Goal: Check status: Check status

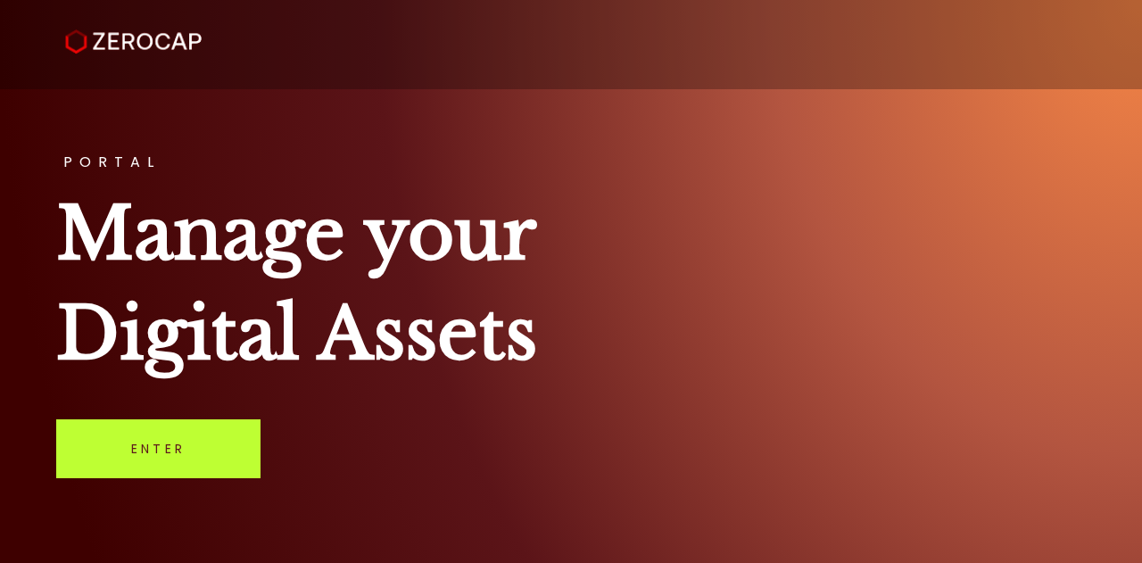
click at [166, 425] on link "Enter" at bounding box center [158, 448] width 204 height 59
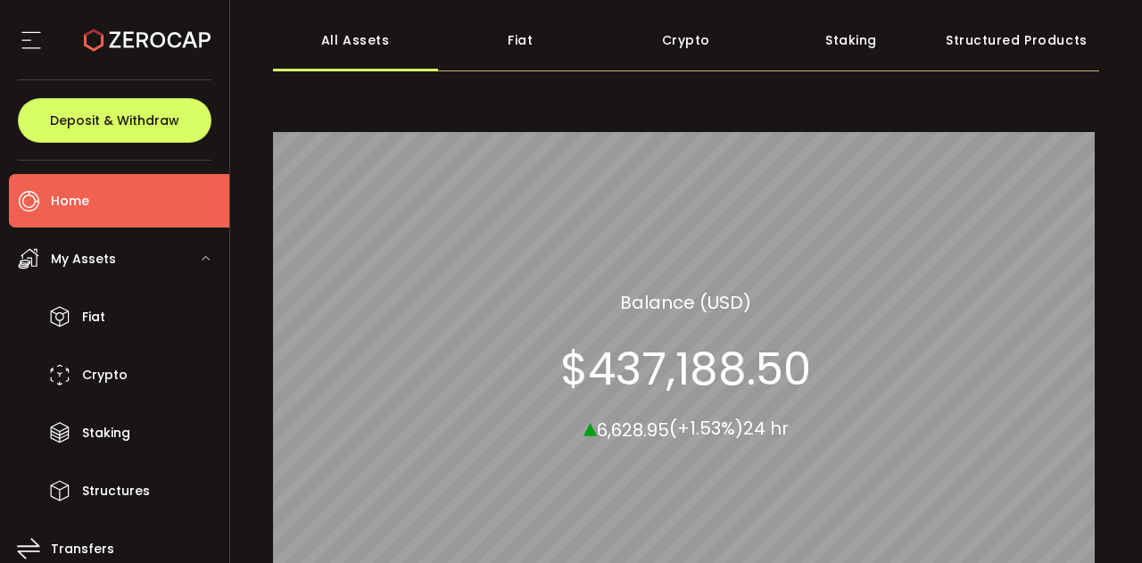
scroll to position [52, 0]
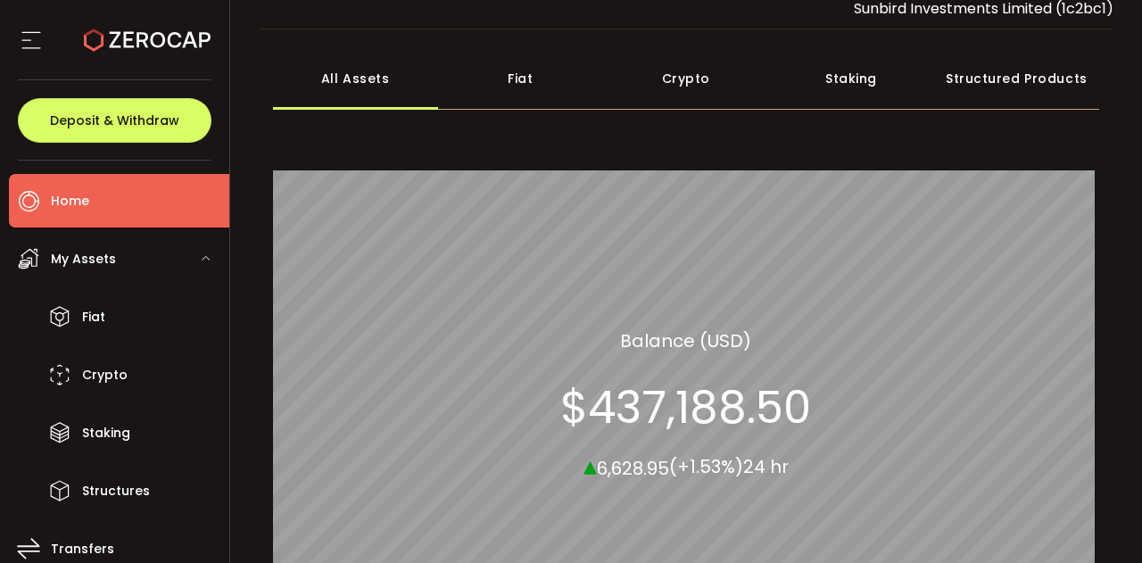
click at [516, 81] on div "Fiat" at bounding box center [520, 78] width 165 height 62
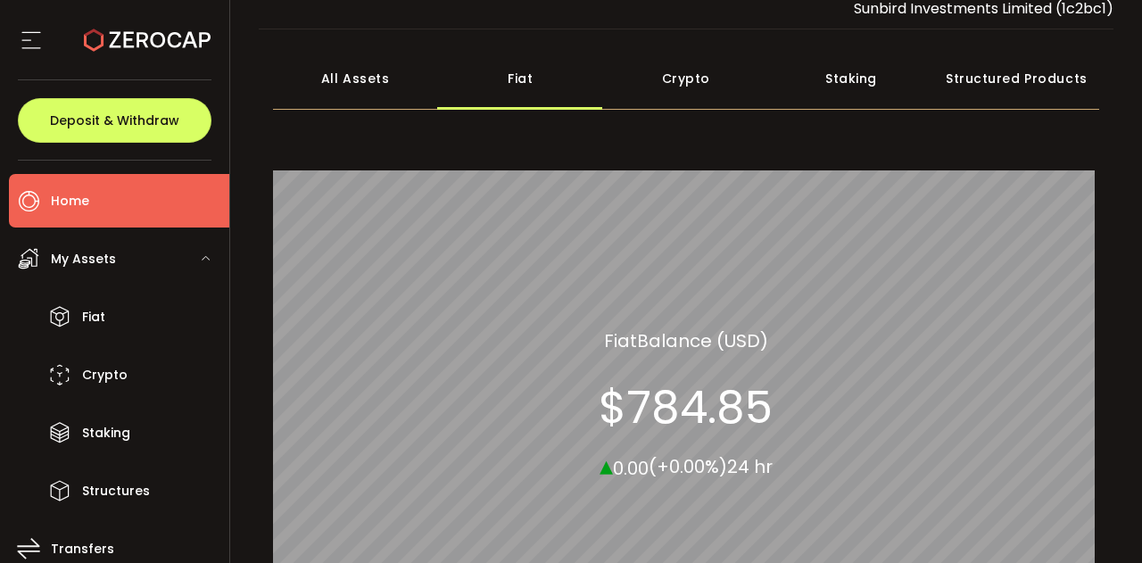
click at [667, 81] on div "Crypto" at bounding box center [685, 78] width 165 height 62
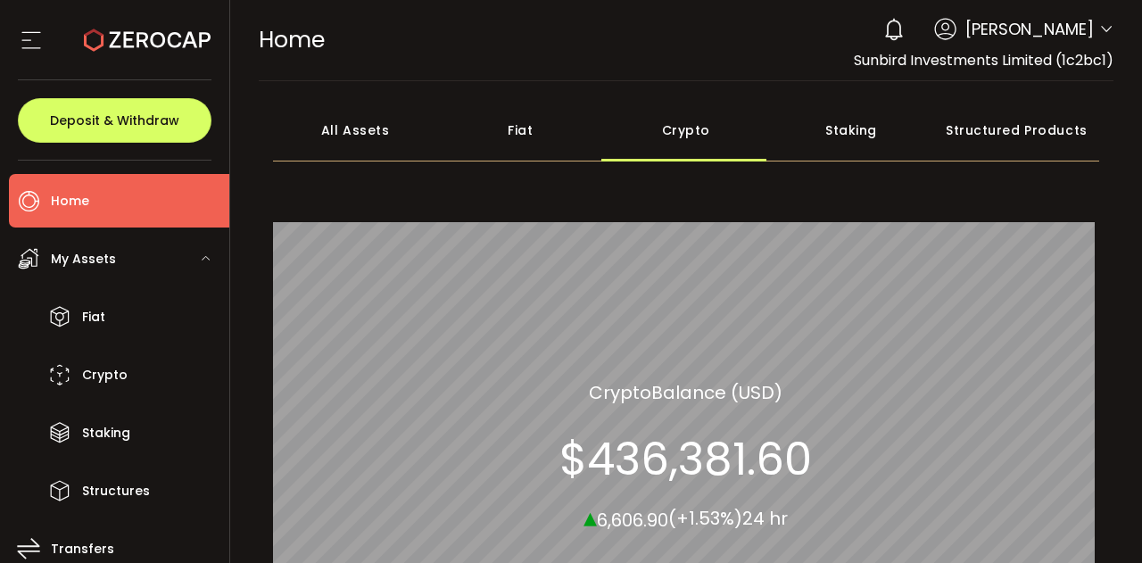
click at [512, 125] on div "Fiat" at bounding box center [520, 130] width 165 height 62
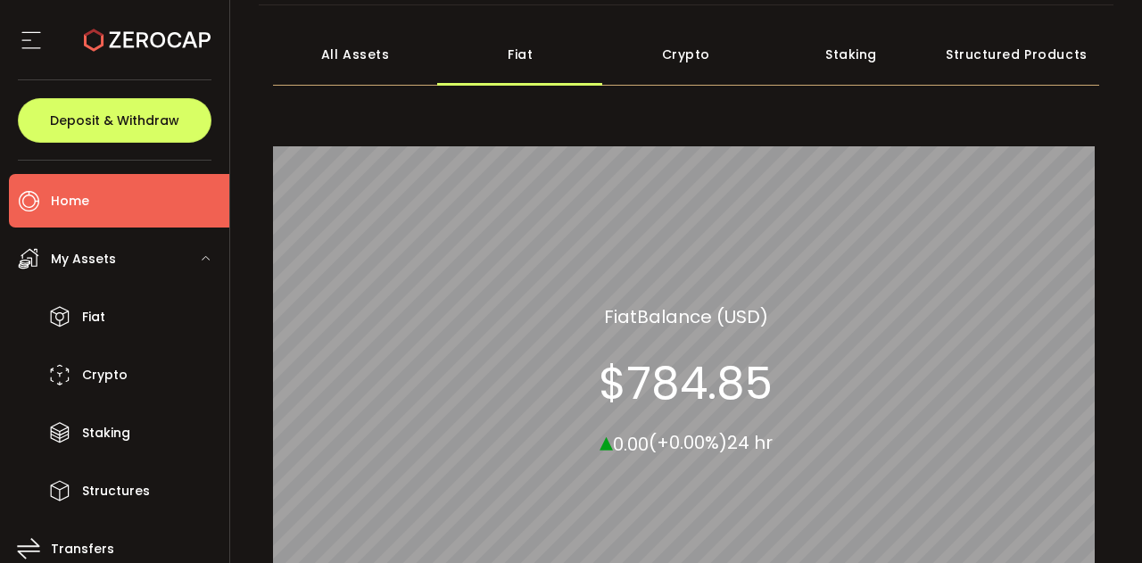
scroll to position [75, 0]
click at [369, 71] on div "All Assets" at bounding box center [355, 55] width 165 height 62
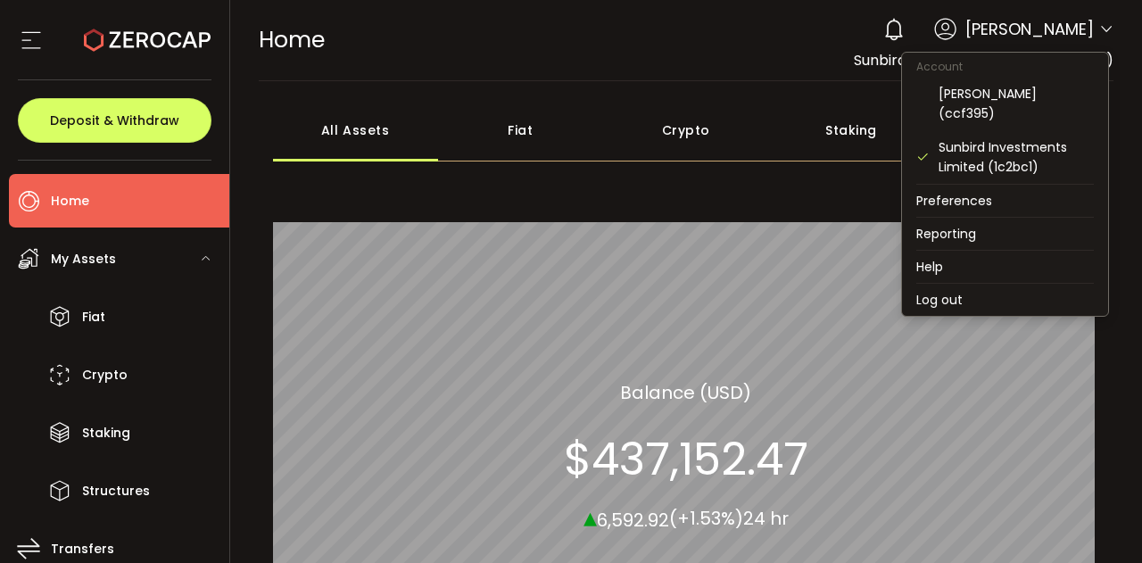
click at [1099, 29] on icon at bounding box center [1106, 29] width 14 height 14
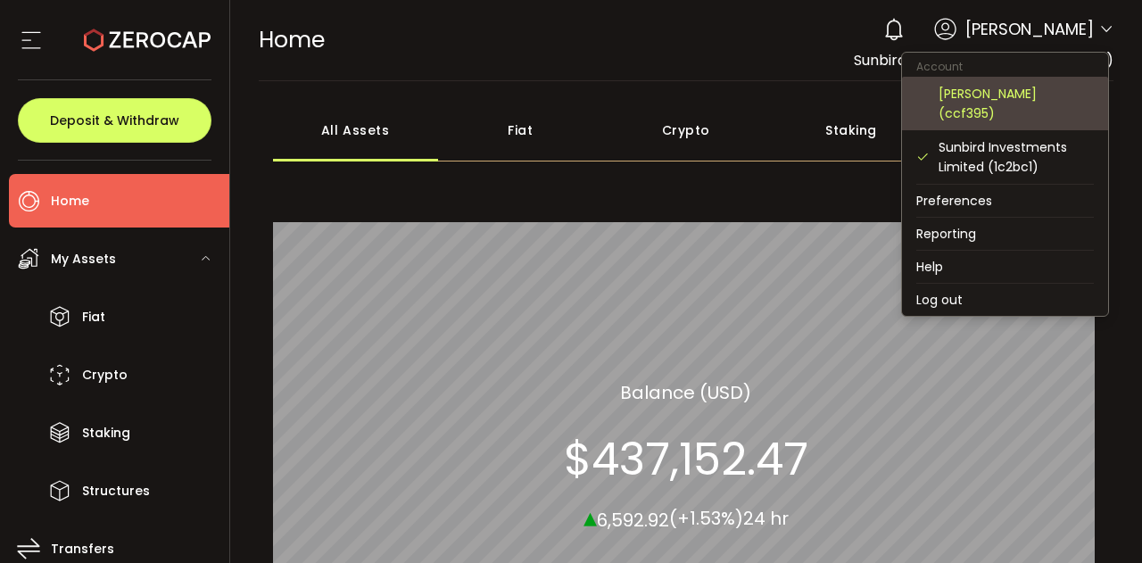
click at [1021, 119] on div "[PERSON_NAME] (ccf395)" at bounding box center [1015, 103] width 155 height 39
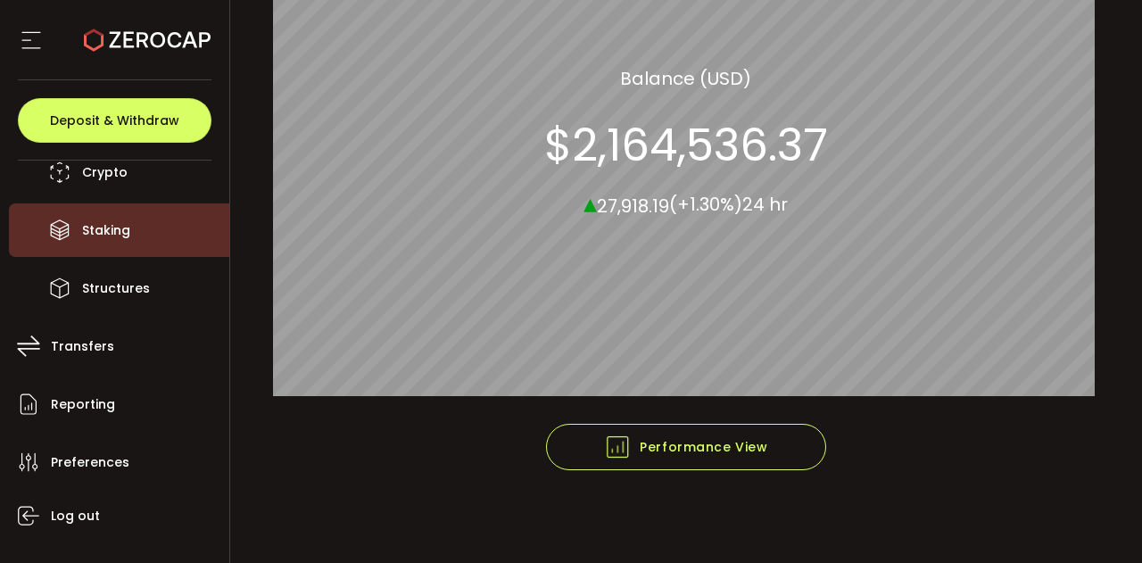
scroll to position [203, 0]
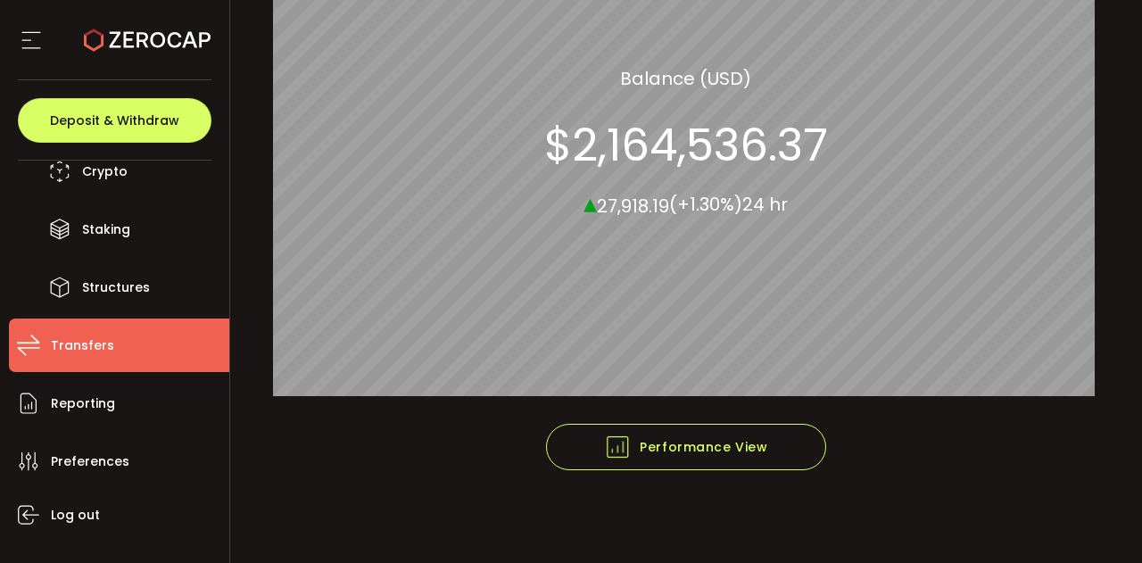
click at [105, 345] on span "Transfers" at bounding box center [82, 346] width 63 height 26
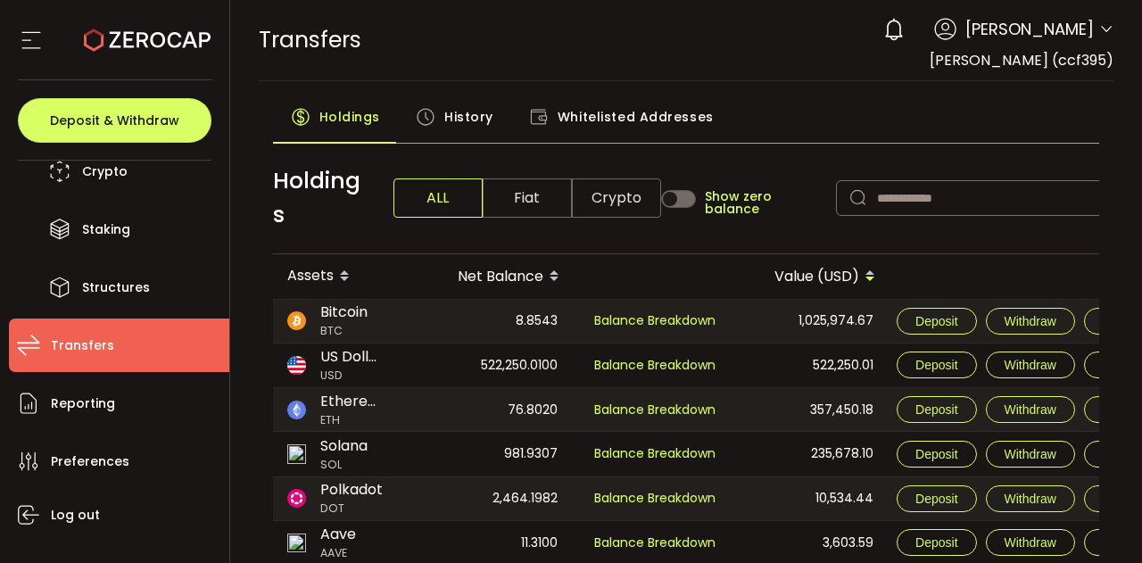
click at [450, 120] on span "History" at bounding box center [468, 117] width 49 height 36
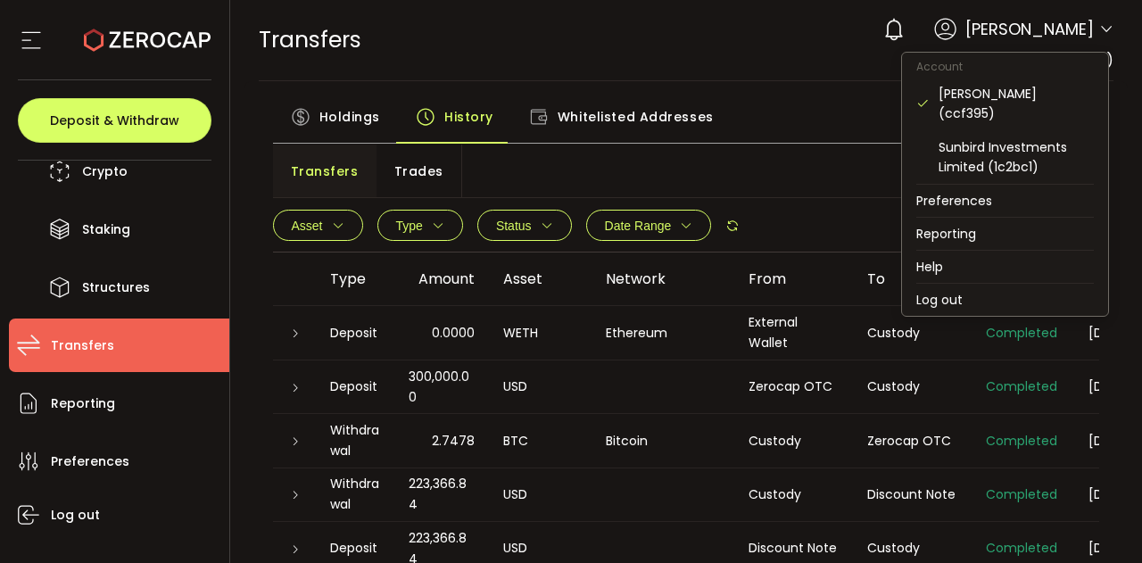
click at [1101, 36] on icon at bounding box center [1106, 29] width 14 height 14
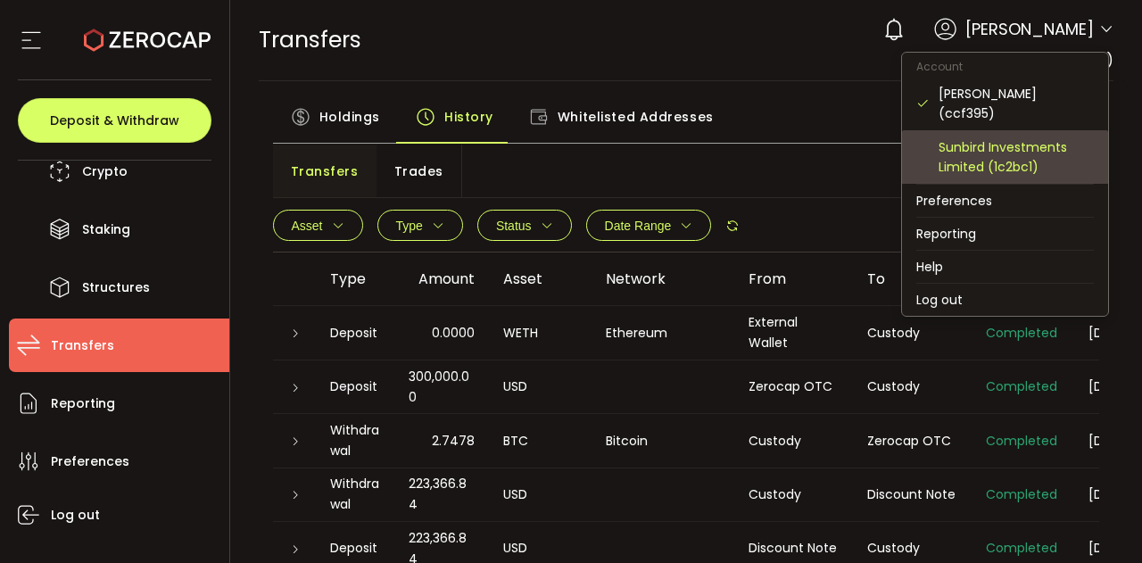
click at [1005, 167] on div "Sunbird Investments Limited (1c2bc1)" at bounding box center [1015, 156] width 155 height 39
